Goal: Information Seeking & Learning: Learn about a topic

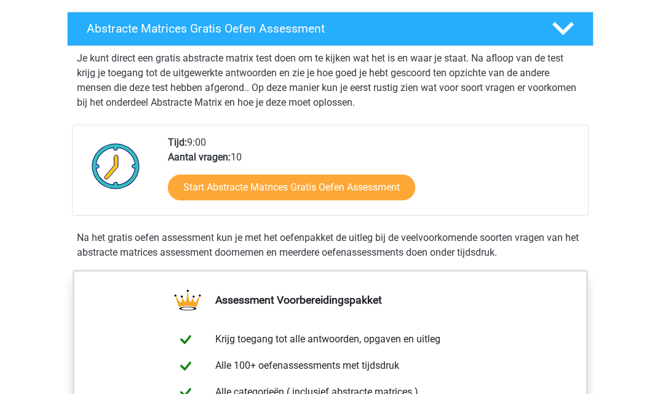
scroll to position [206, 0]
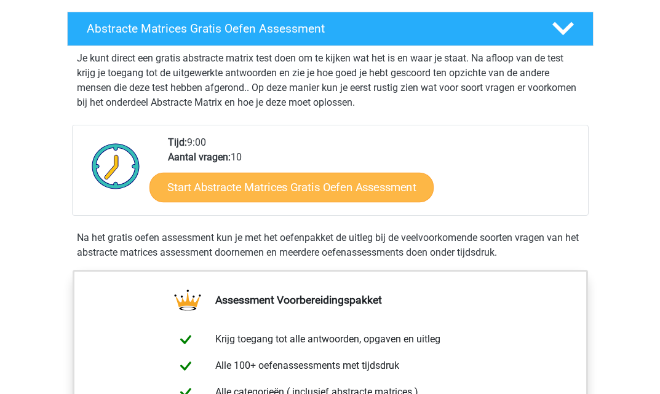
click at [358, 189] on link "Start Abstracte Matrices Gratis Oefen Assessment" at bounding box center [291, 187] width 284 height 30
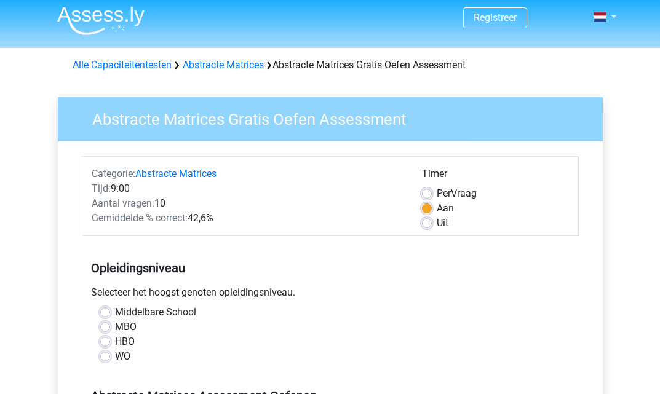
click at [115, 345] on label "HBO" at bounding box center [125, 341] width 20 height 15
click at [101, 345] on input "HBO" at bounding box center [105, 340] width 10 height 12
radio input "true"
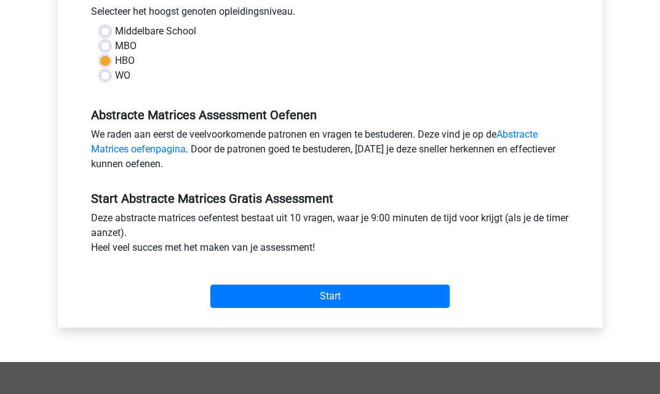
scroll to position [291, 0]
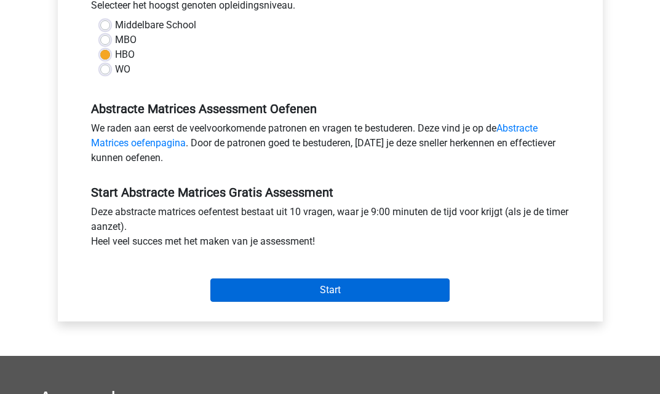
click at [315, 288] on input "Start" at bounding box center [329, 289] width 239 height 23
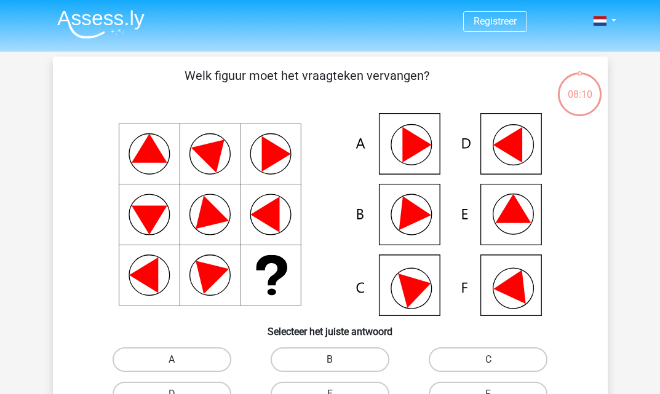
click at [344, 363] on label "B" at bounding box center [329, 359] width 119 height 25
click at [337, 363] on input "B" at bounding box center [333, 364] width 8 height 8
radio input "true"
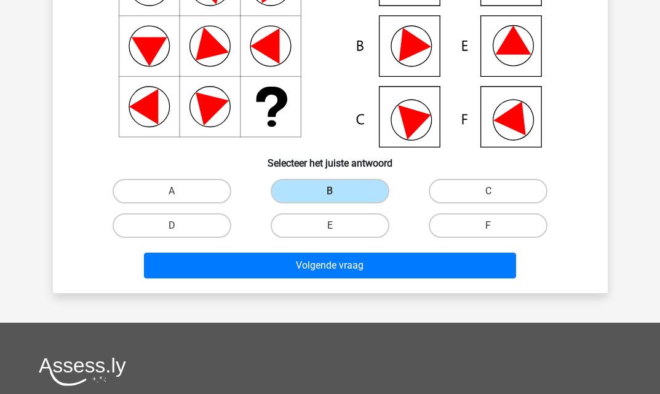
scroll to position [179, 1]
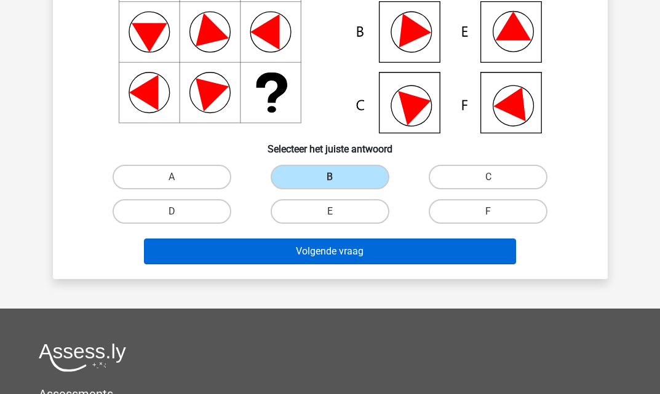
click at [365, 246] on button "Volgende vraag" at bounding box center [330, 251] width 372 height 26
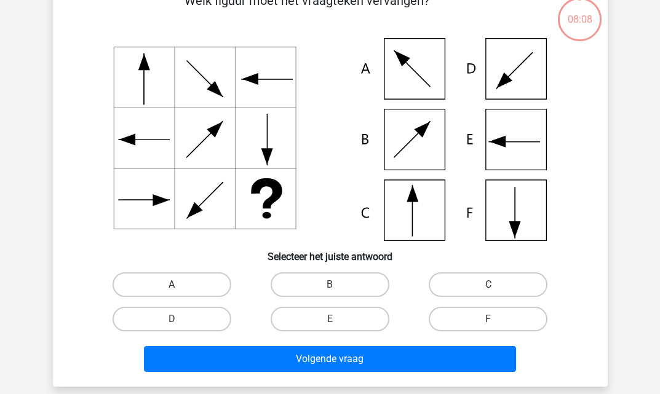
scroll to position [57, 0]
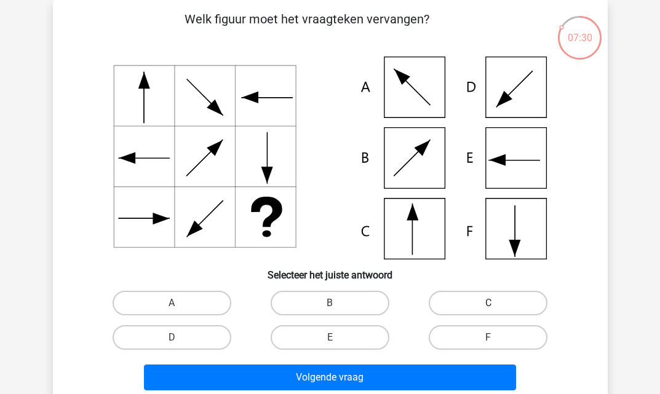
drag, startPoint x: 507, startPoint y: 296, endPoint x: 505, endPoint y: 312, distance: 16.1
click at [507, 296] on label "C" at bounding box center [487, 303] width 119 height 25
click at [496, 303] on input "C" at bounding box center [492, 307] width 8 height 8
radio input "true"
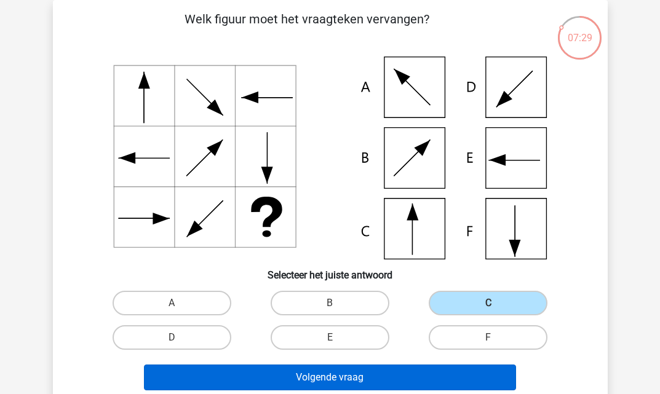
click at [479, 379] on button "Volgende vraag" at bounding box center [330, 377] width 372 height 26
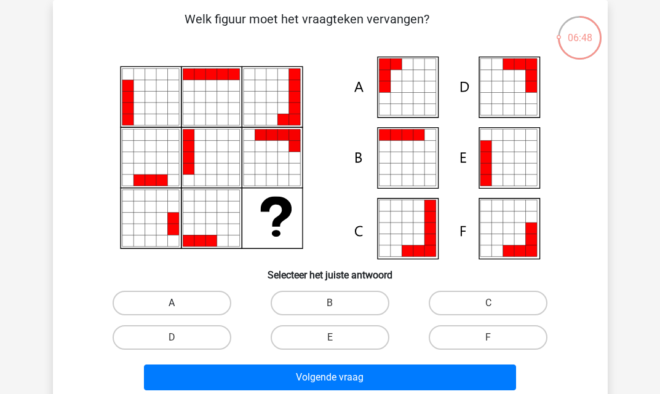
drag, startPoint x: 162, startPoint y: 297, endPoint x: 169, endPoint y: 303, distance: 9.1
click at [163, 297] on label "A" at bounding box center [171, 303] width 119 height 25
click at [171, 303] on input "A" at bounding box center [175, 307] width 8 height 8
radio input "true"
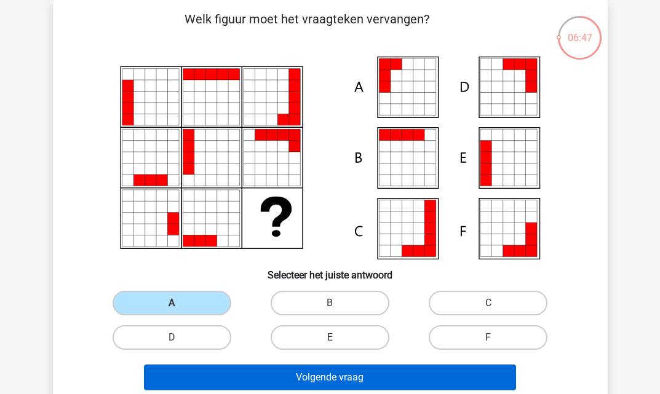
click at [302, 381] on button "Volgende vraag" at bounding box center [330, 377] width 372 height 26
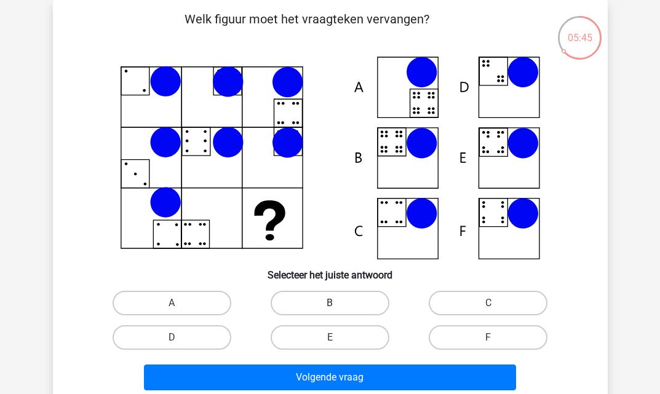
click at [317, 299] on label "B" at bounding box center [329, 303] width 119 height 25
click at [329, 303] on input "B" at bounding box center [333, 307] width 8 height 8
radio input "true"
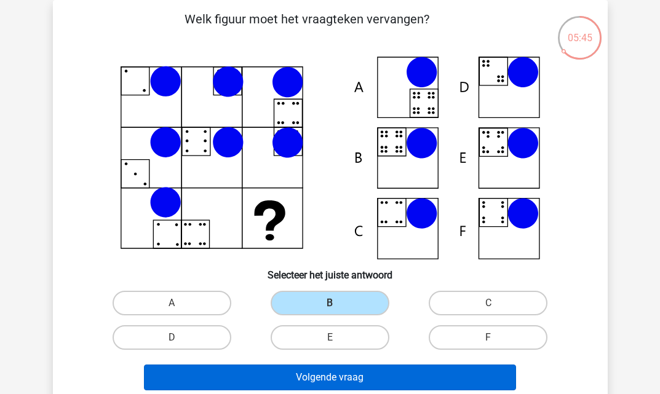
click at [372, 384] on button "Volgende vraag" at bounding box center [330, 377] width 372 height 26
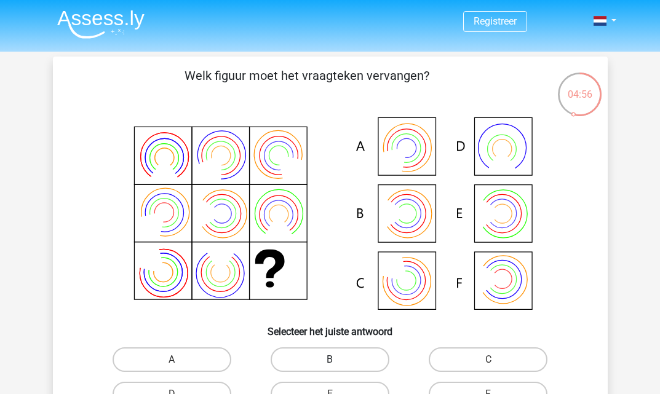
scroll to position [0, 0]
click at [341, 354] on label "B" at bounding box center [329, 359] width 119 height 25
click at [337, 360] on input "B" at bounding box center [333, 364] width 8 height 8
radio input "true"
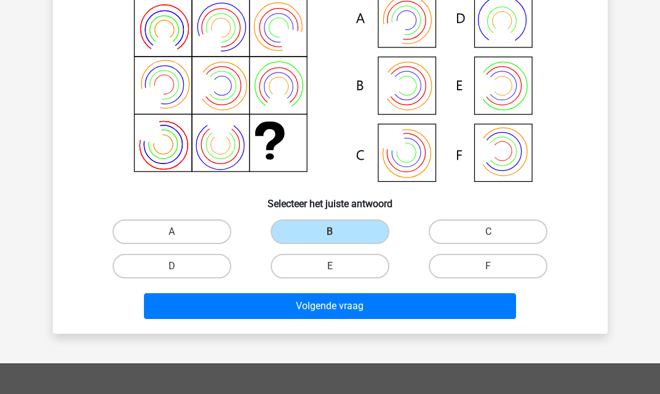
scroll to position [130, 0]
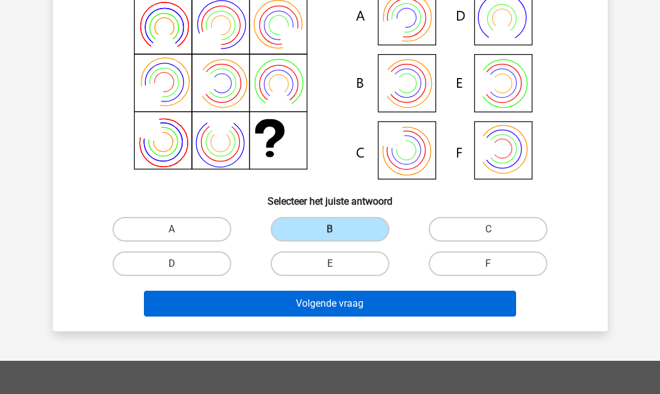
click at [366, 302] on button "Volgende vraag" at bounding box center [330, 304] width 372 height 26
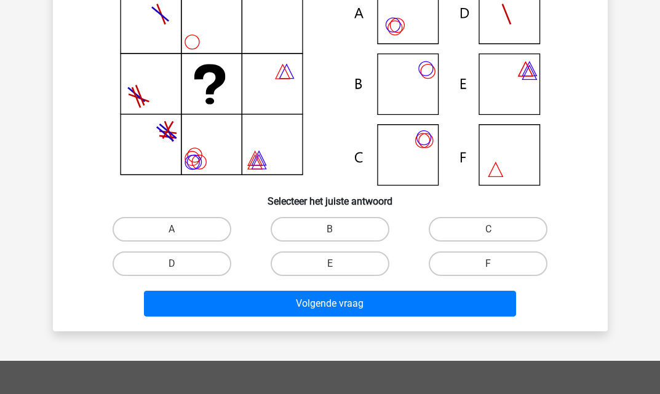
scroll to position [57, 0]
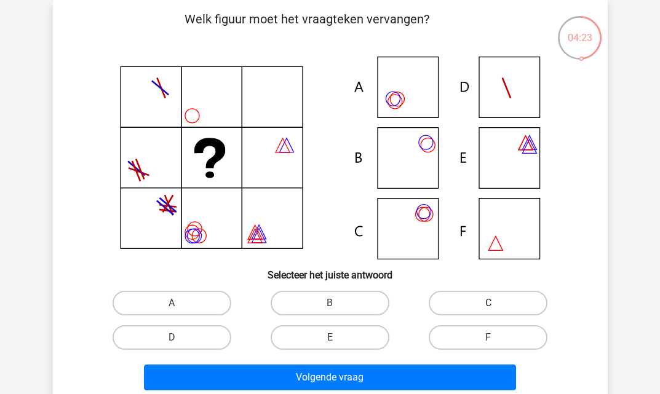
click at [484, 299] on label "C" at bounding box center [487, 303] width 119 height 25
click at [488, 303] on input "C" at bounding box center [492, 307] width 8 height 8
radio input "true"
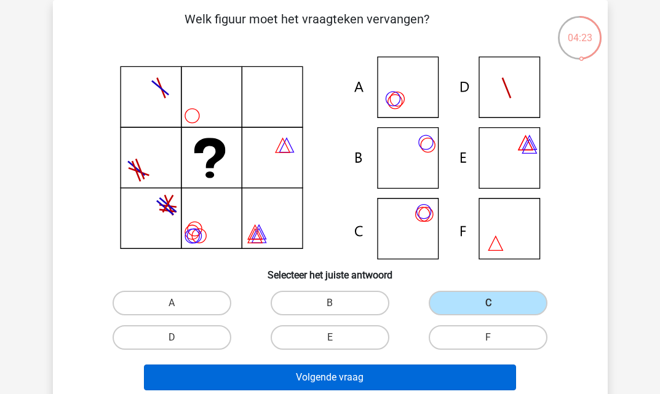
click at [419, 375] on button "Volgende vraag" at bounding box center [330, 377] width 372 height 26
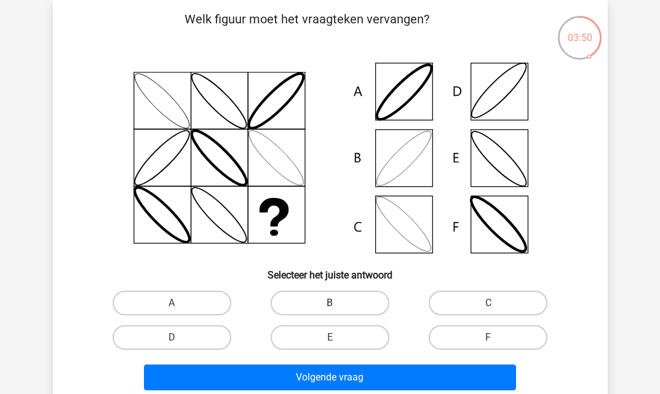
click at [340, 304] on label "B" at bounding box center [329, 303] width 119 height 25
click at [337, 304] on input "B" at bounding box center [333, 307] width 8 height 8
radio input "true"
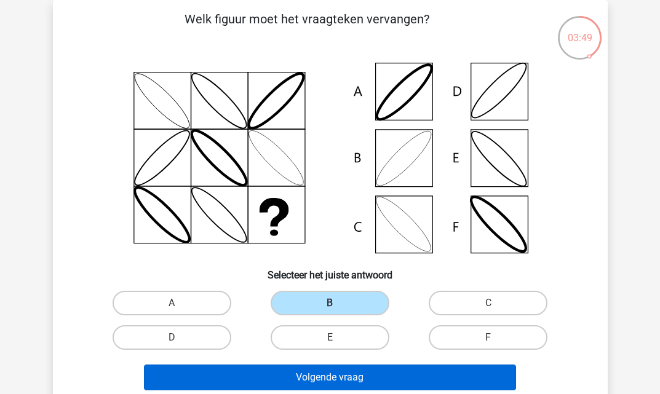
click at [384, 379] on button "Volgende vraag" at bounding box center [330, 377] width 372 height 26
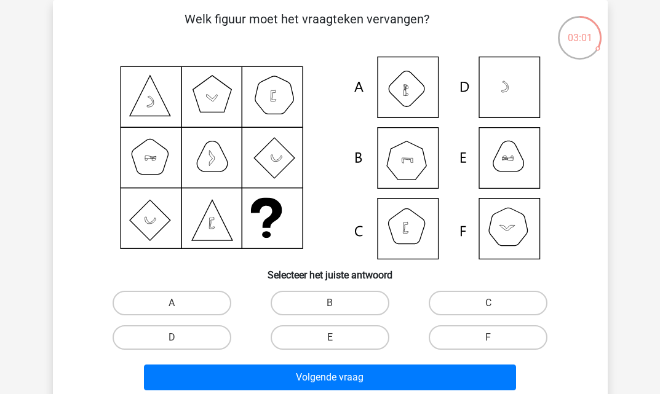
click at [502, 225] on icon at bounding box center [329, 158] width 495 height 203
click at [476, 329] on label "F" at bounding box center [487, 337] width 119 height 25
click at [488, 337] on input "F" at bounding box center [492, 341] width 8 height 8
radio input "true"
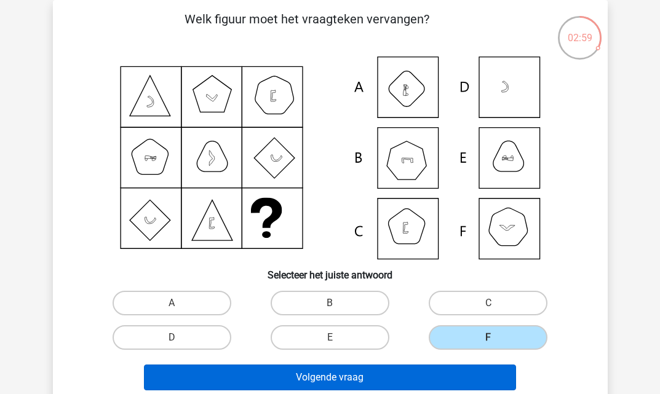
click at [473, 376] on button "Volgende vraag" at bounding box center [330, 377] width 372 height 26
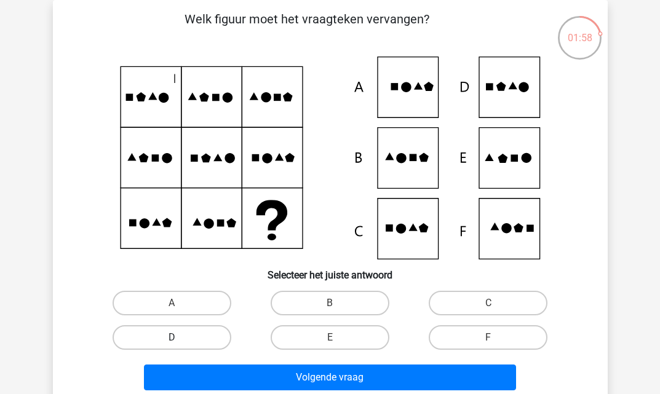
click at [199, 329] on label "D" at bounding box center [171, 337] width 119 height 25
click at [179, 337] on input "D" at bounding box center [175, 341] width 8 height 8
radio input "true"
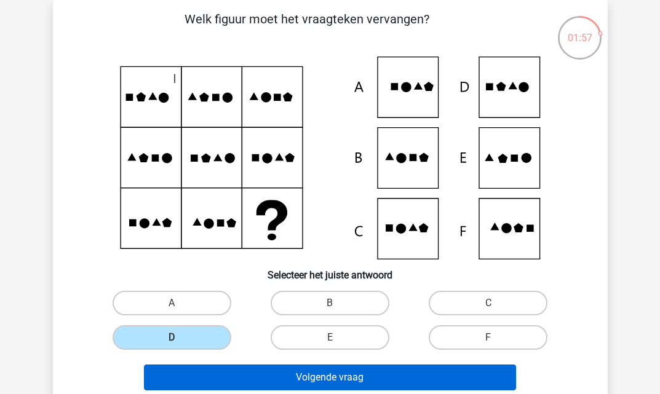
click at [299, 379] on button "Volgende vraag" at bounding box center [330, 377] width 372 height 26
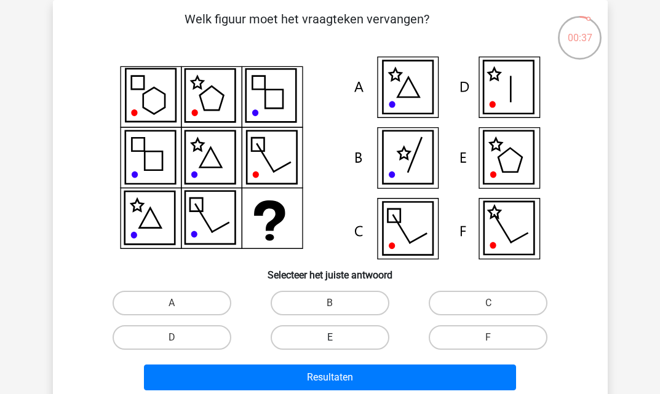
click at [338, 331] on label "E" at bounding box center [329, 337] width 119 height 25
click at [337, 337] on input "E" at bounding box center [333, 341] width 8 height 8
radio input "true"
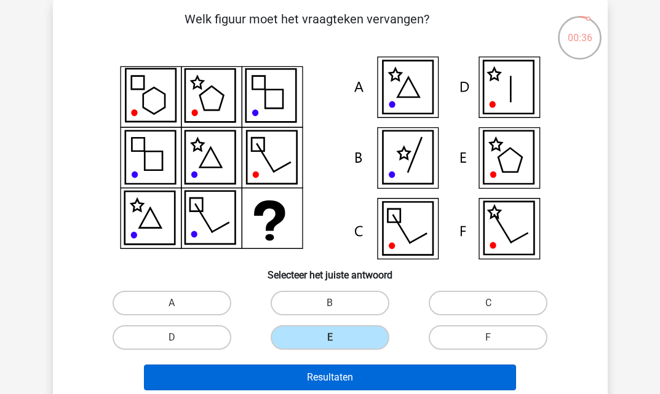
click at [376, 379] on button "Resultaten" at bounding box center [330, 377] width 372 height 26
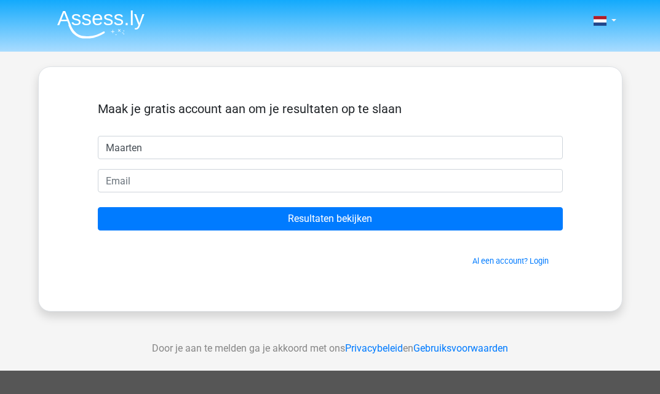
type input "Maarten"
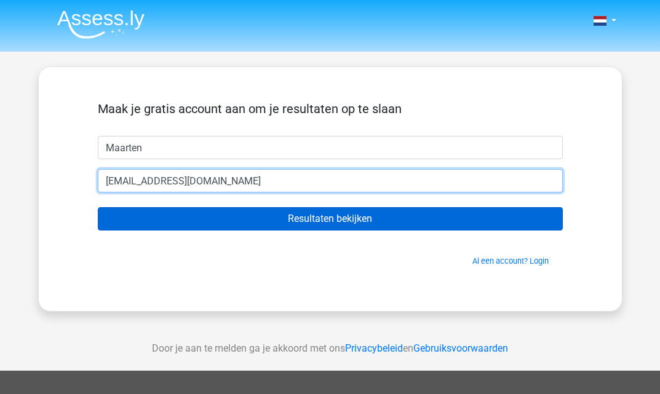
type input "[EMAIL_ADDRESS][DOMAIN_NAME]"
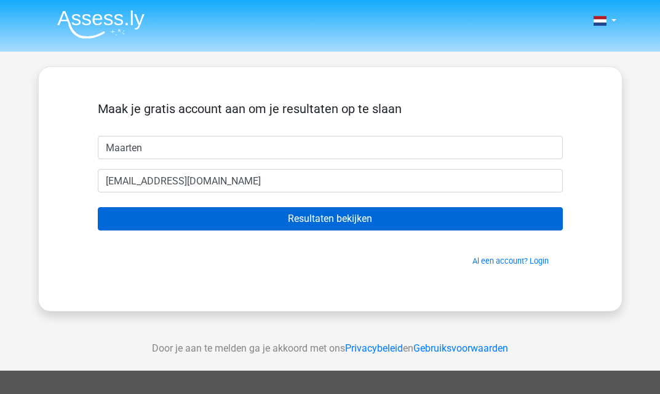
click at [276, 222] on input "Resultaten bekijken" at bounding box center [330, 218] width 465 height 23
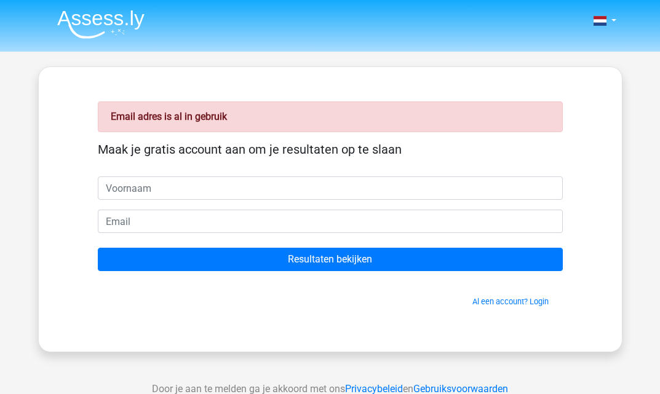
click at [538, 307] on span "Al een account? Login" at bounding box center [330, 302] width 455 height 12
click at [540, 302] on link "Al een account? Login" at bounding box center [510, 301] width 76 height 9
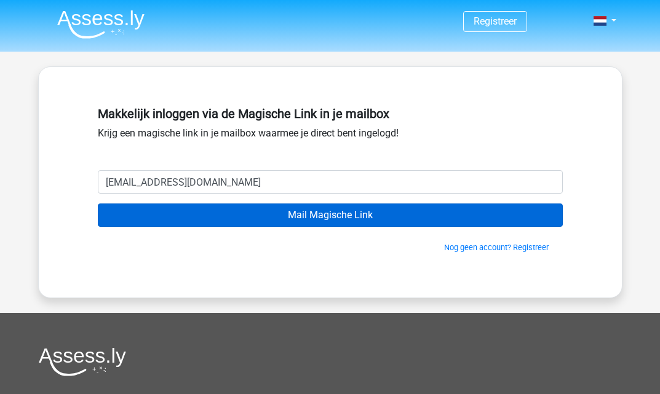
type input "[EMAIL_ADDRESS][DOMAIN_NAME]"
click at [310, 215] on input "Mail Magische Link" at bounding box center [330, 214] width 465 height 23
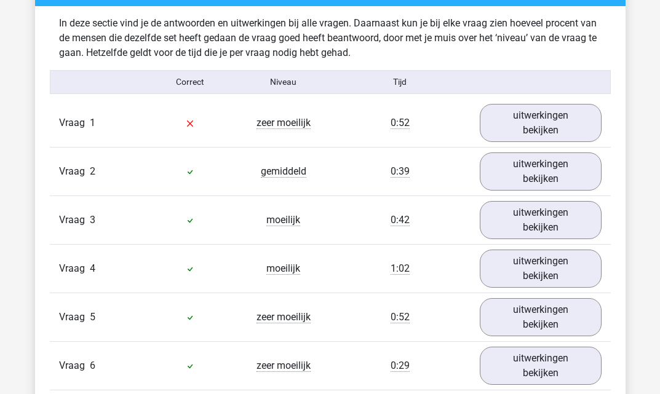
scroll to position [1021, 0]
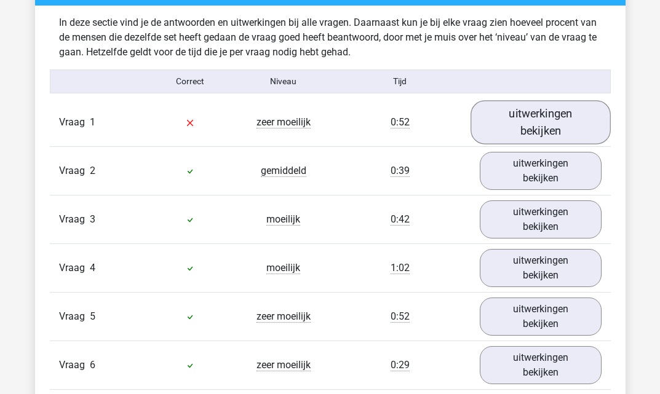
click at [532, 124] on link "uitwerkingen bekijken" at bounding box center [540, 122] width 140 height 44
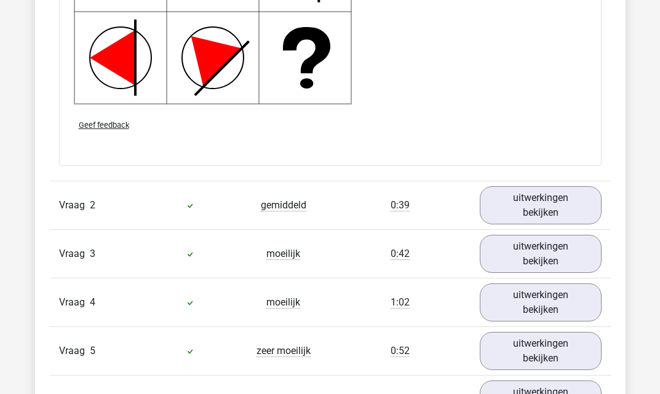
scroll to position [1802, 0]
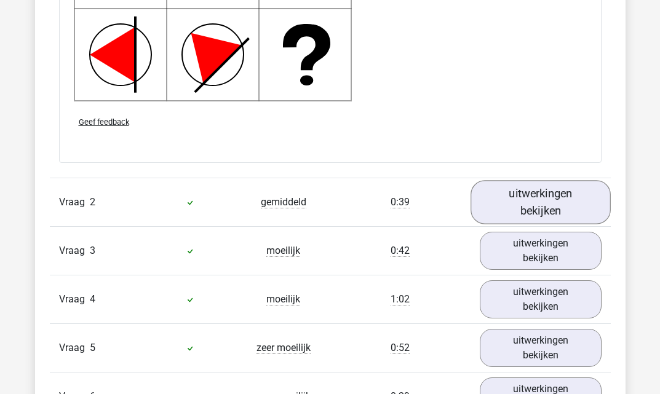
click at [518, 203] on link "uitwerkingen bekijken" at bounding box center [540, 202] width 140 height 44
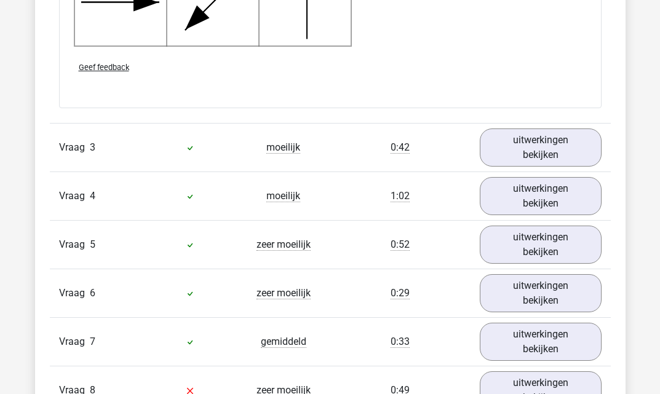
scroll to position [2709, 0]
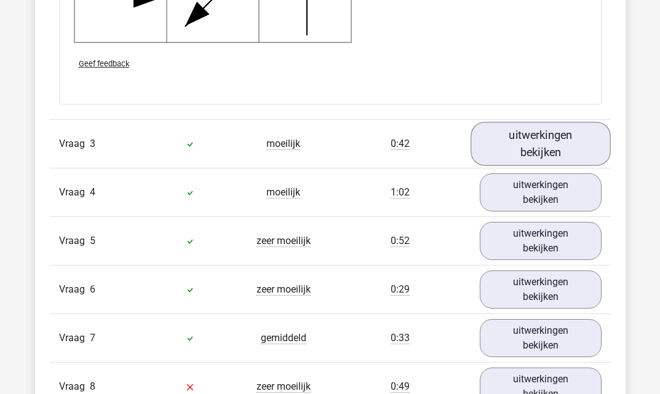
click at [535, 149] on link "uitwerkingen bekijken" at bounding box center [540, 144] width 140 height 44
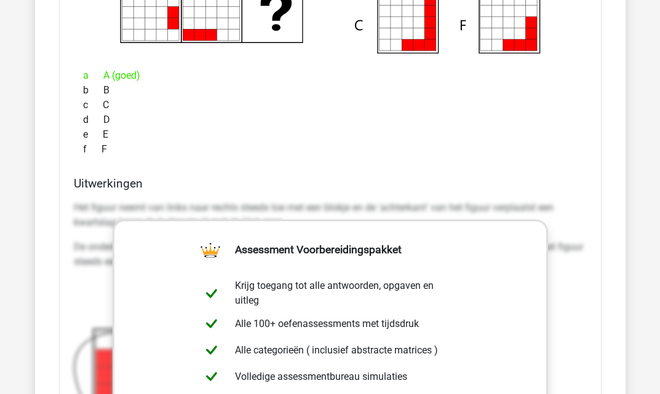
scroll to position [3093, 0]
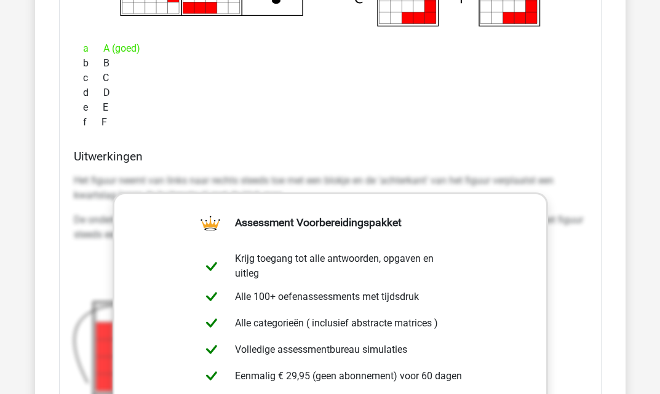
click at [438, 147] on div "Welk figuur moet het vraagteken vervangen?" at bounding box center [330, 234] width 542 height 872
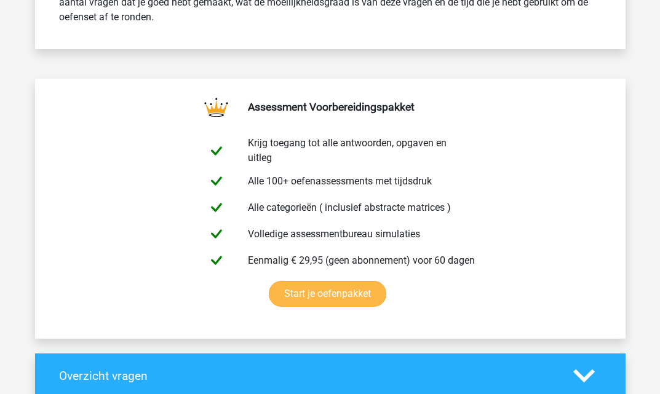
scroll to position [628, 0]
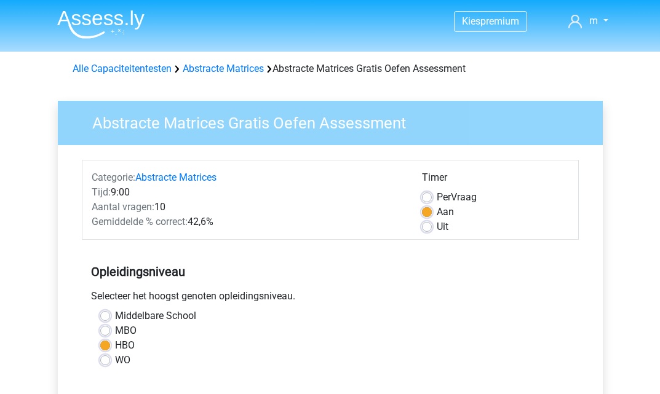
scroll to position [291, 0]
